Goal: Task Accomplishment & Management: Manage account settings

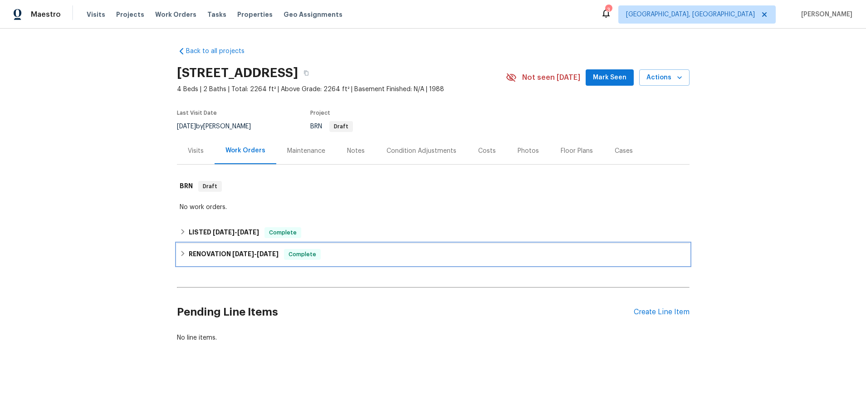
click at [182, 255] on icon at bounding box center [182, 253] width 3 height 5
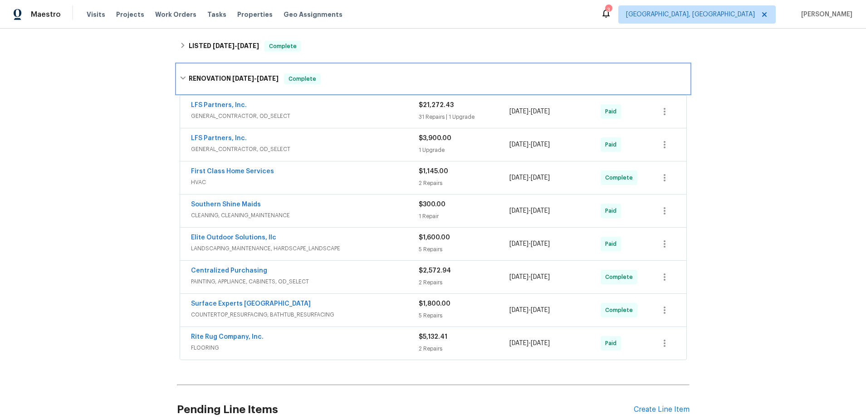
scroll to position [192, 0]
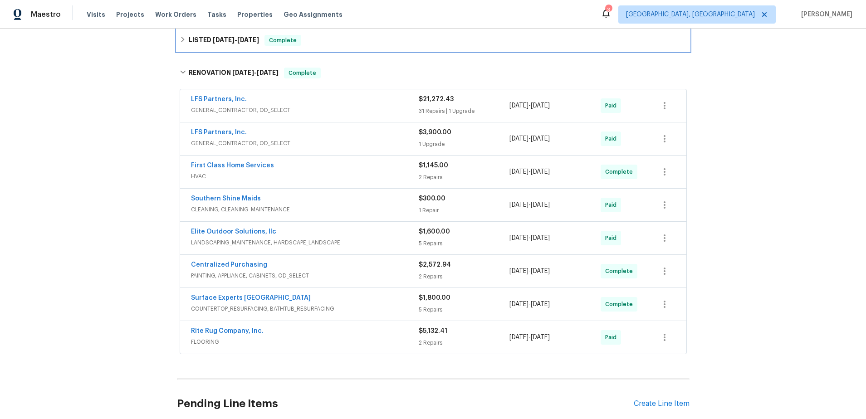
click at [184, 35] on div "LISTED 6/19/25 - 6/20/25 Complete" at bounding box center [433, 40] width 507 height 11
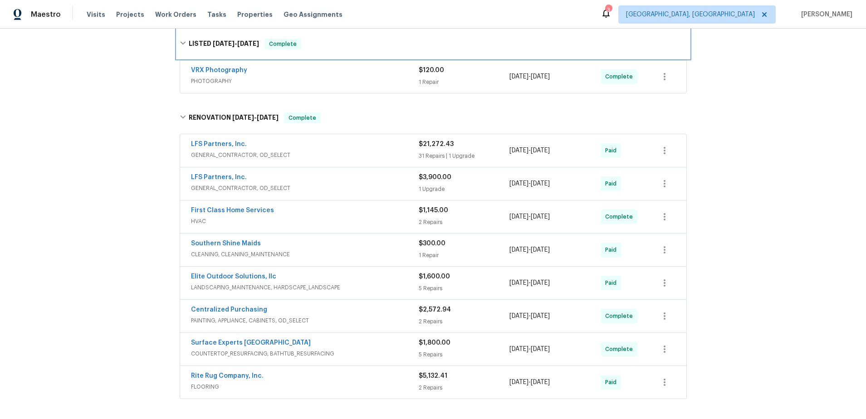
click at [183, 44] on icon at bounding box center [183, 43] width 6 height 6
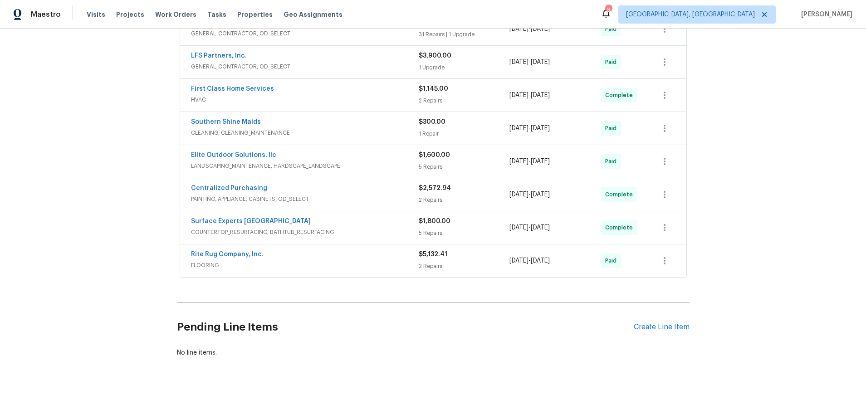
scroll to position [166, 0]
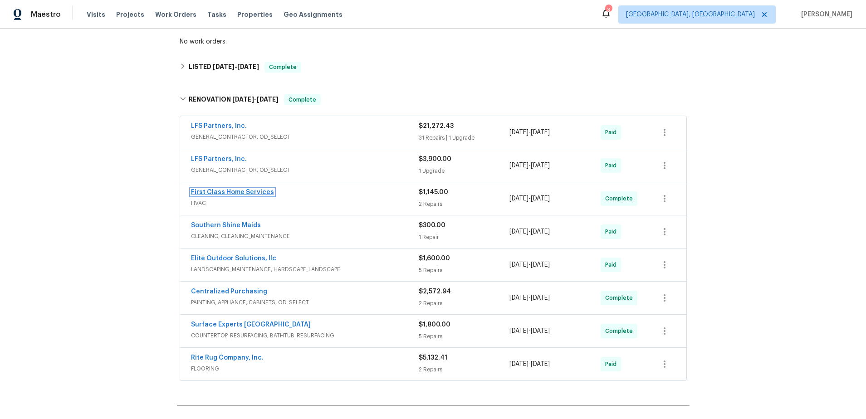
click at [237, 190] on link "First Class Home Services" at bounding box center [232, 192] width 83 height 6
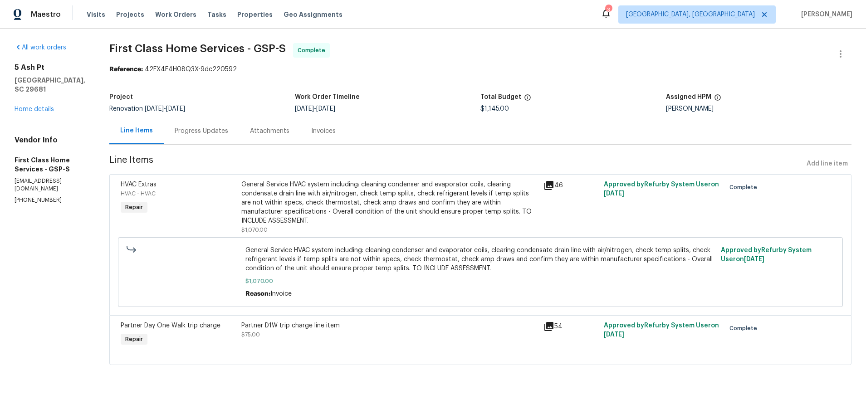
click at [334, 131] on div "Invoices" at bounding box center [323, 131] width 46 height 27
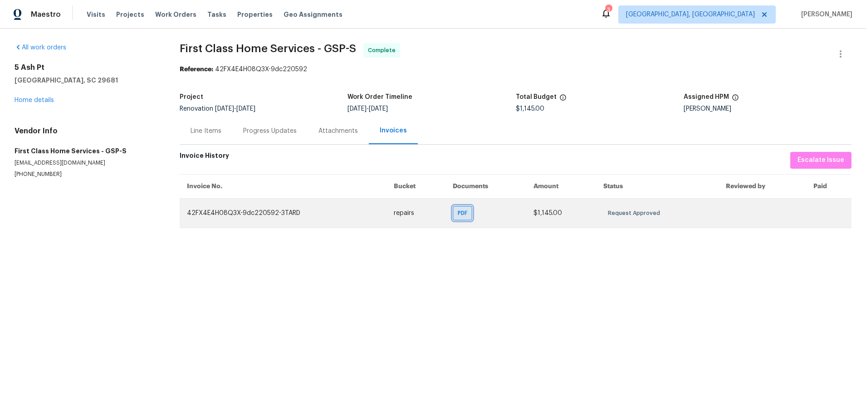
click at [465, 211] on span "PDF" at bounding box center [464, 213] width 13 height 9
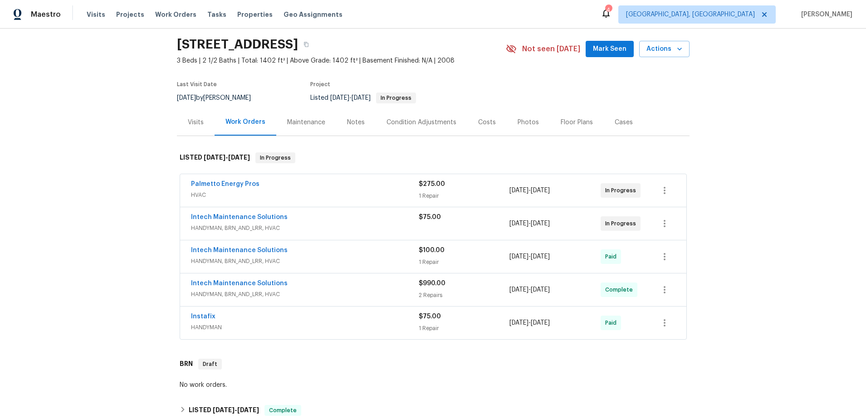
scroll to position [141, 0]
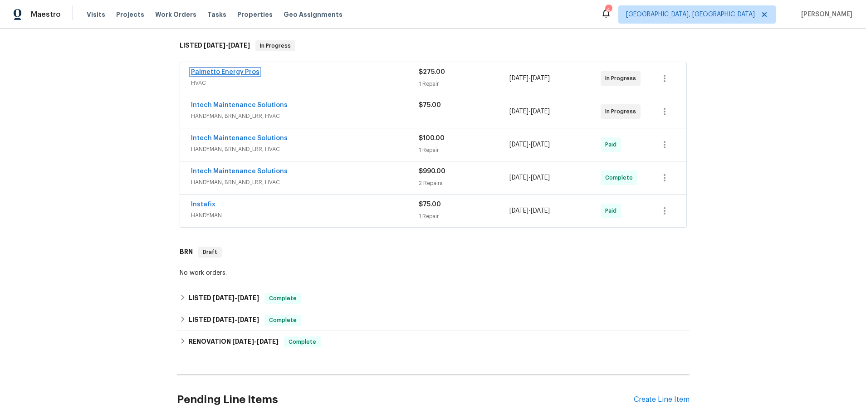
click at [211, 69] on link "Palmetto Energy Pros" at bounding box center [225, 72] width 69 height 6
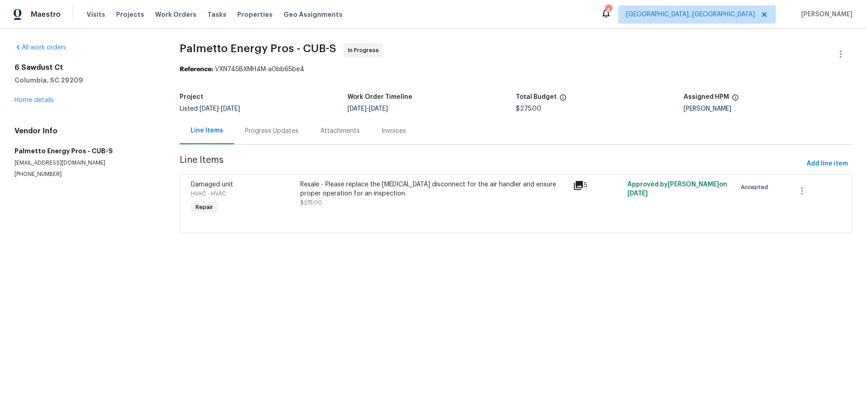
click at [262, 134] on div "Progress Updates" at bounding box center [272, 131] width 54 height 9
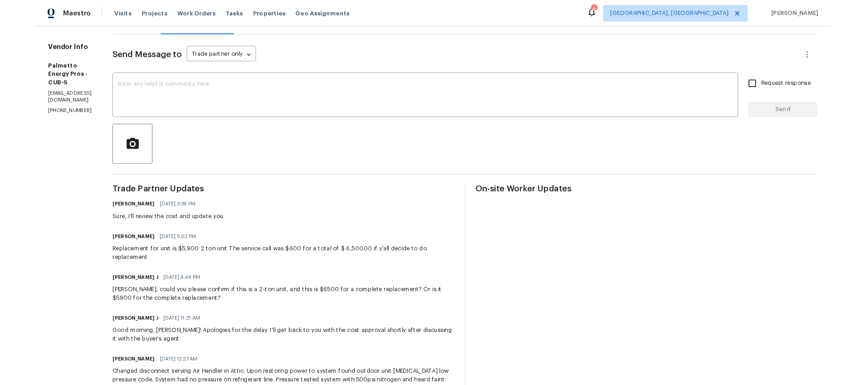
scroll to position [170, 0]
